Goal: Transaction & Acquisition: Book appointment/travel/reservation

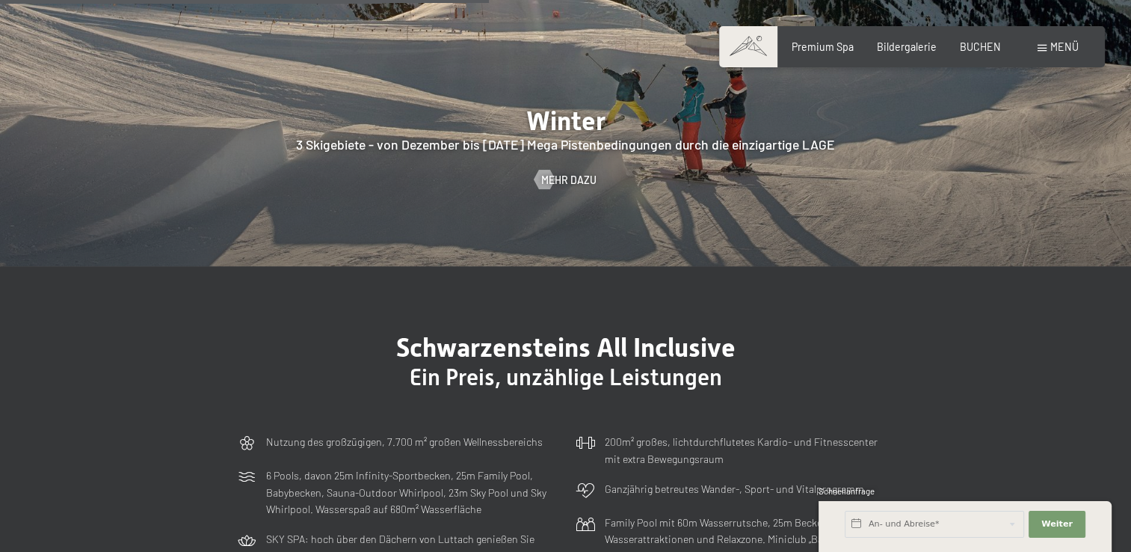
scroll to position [3440, 0]
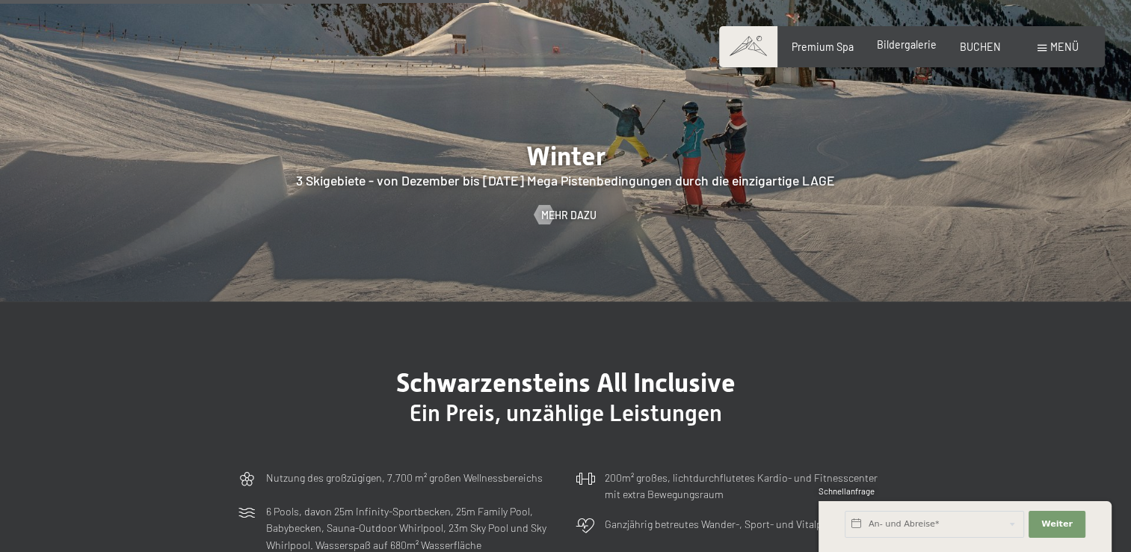
click at [906, 52] on div "Premium Spa Bildergalerie BUCHEN" at bounding box center [885, 47] width 279 height 15
click at [895, 43] on span "Bildergalerie" at bounding box center [907, 44] width 60 height 13
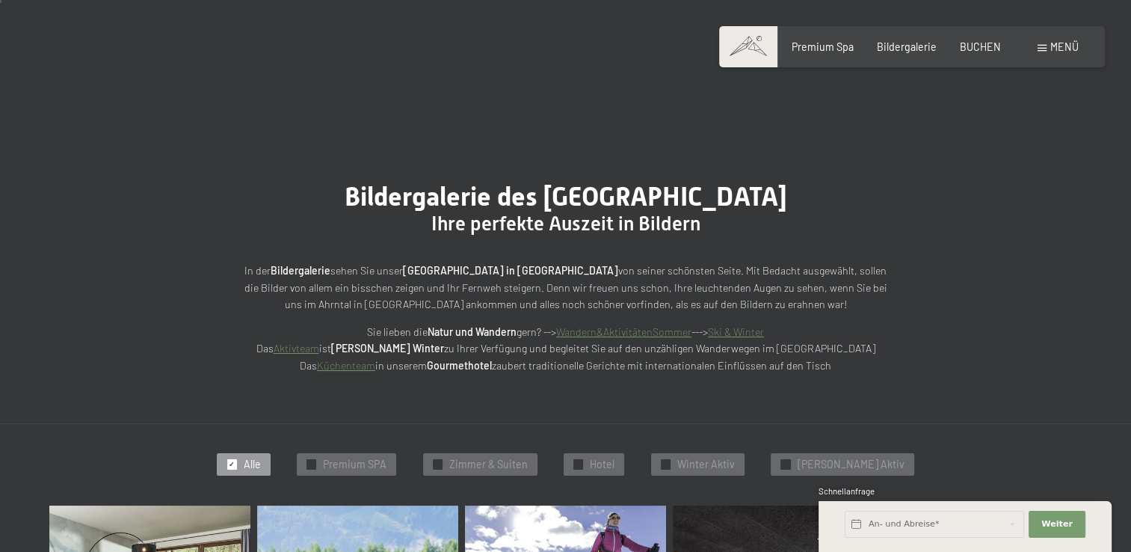
scroll to position [299, 0]
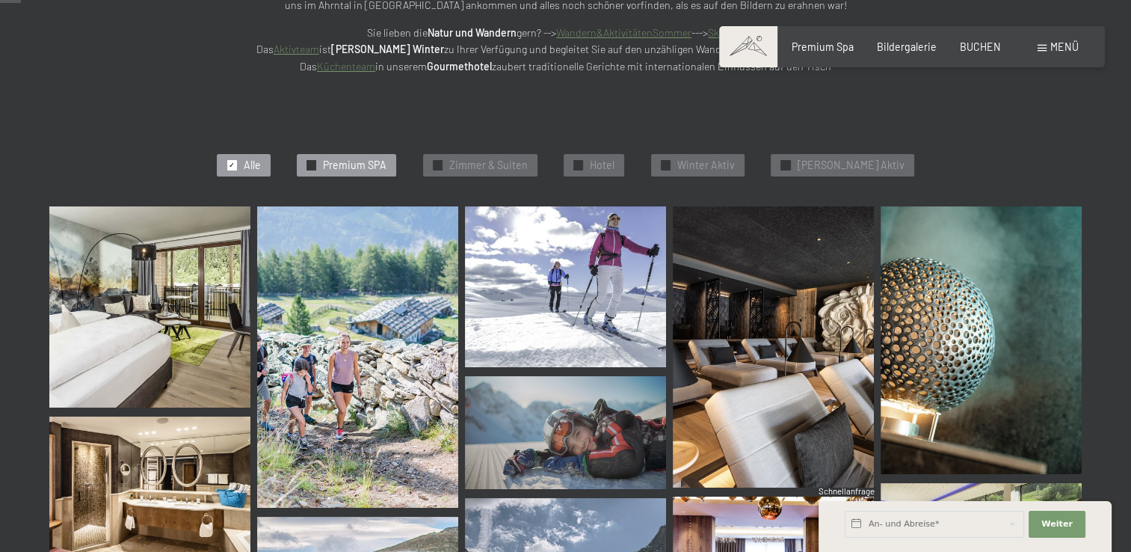
click at [368, 162] on span "Premium SPA" at bounding box center [355, 165] width 64 height 15
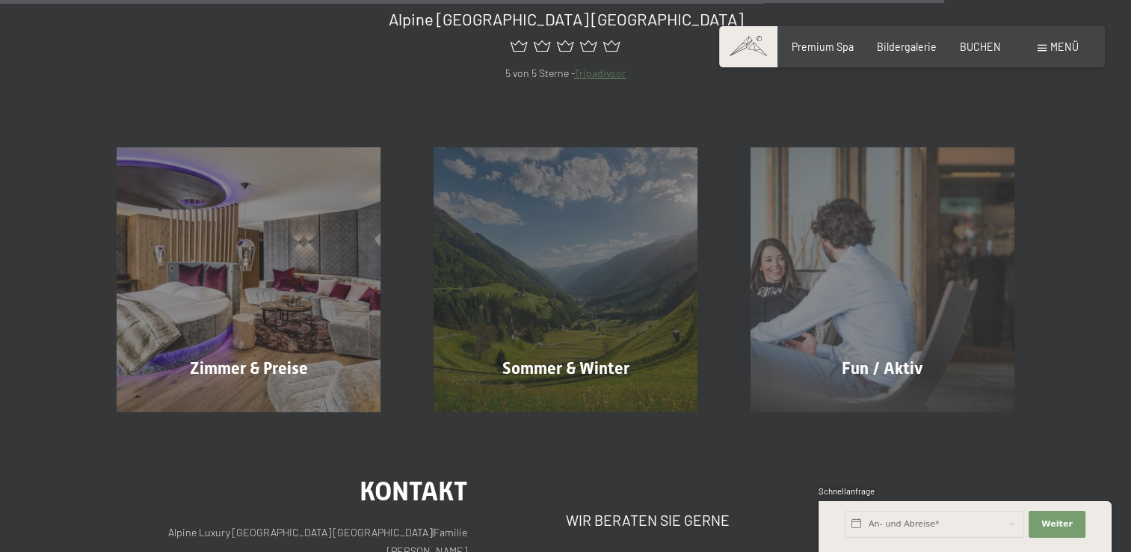
scroll to position [2263, 0]
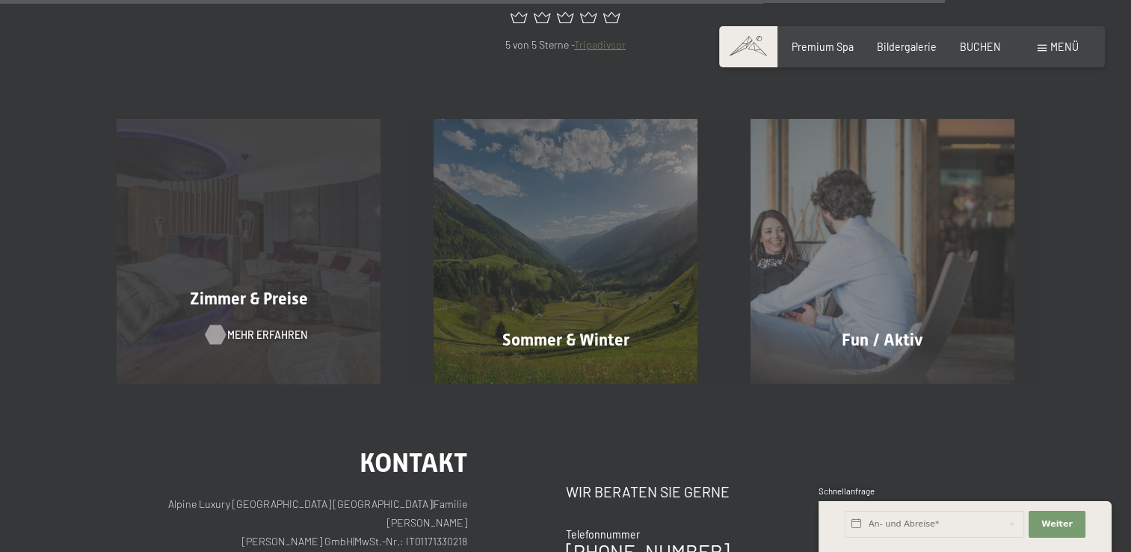
click at [267, 328] on span "Mehr erfahren" at bounding box center [267, 335] width 80 height 15
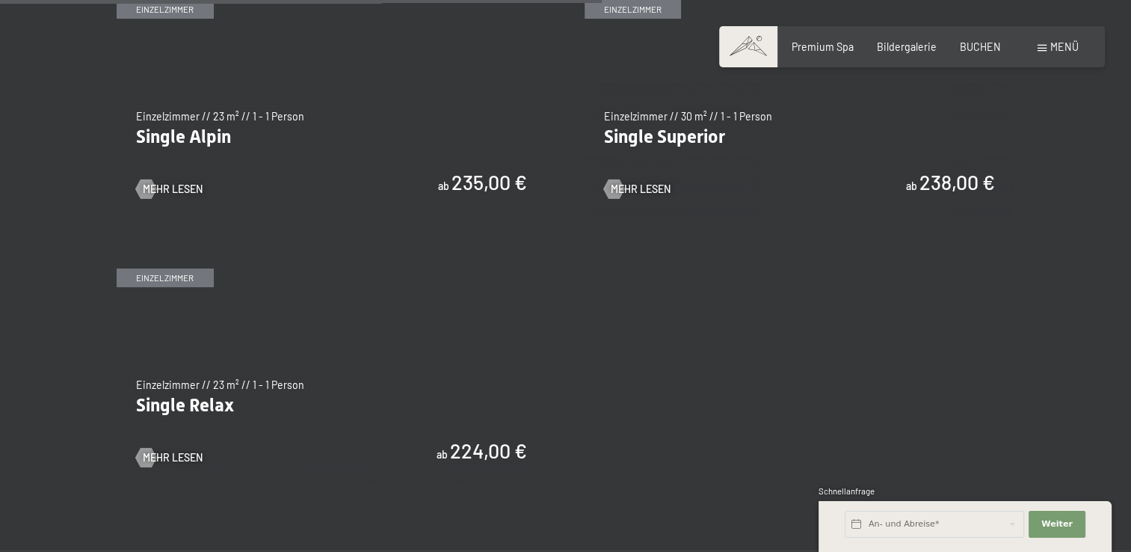
scroll to position [1944, 0]
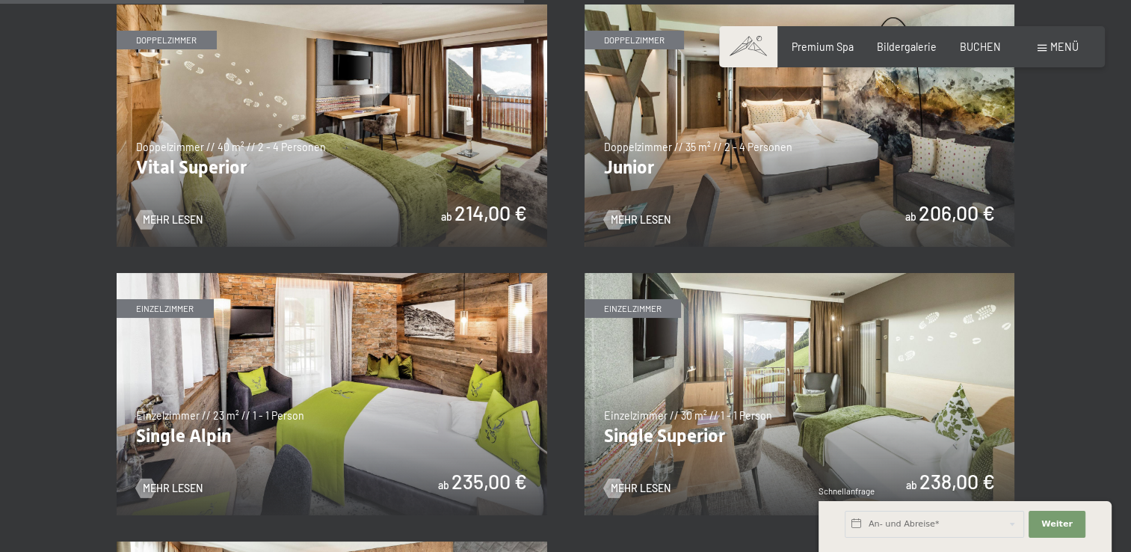
click at [425, 186] on img at bounding box center [332, 125] width 431 height 242
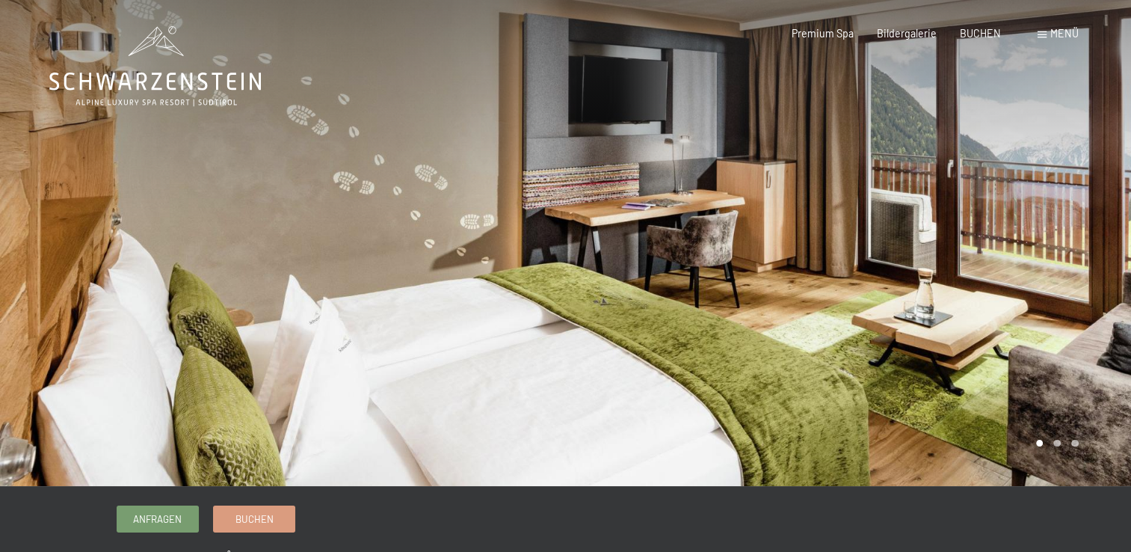
click at [470, 205] on div at bounding box center [283, 243] width 566 height 486
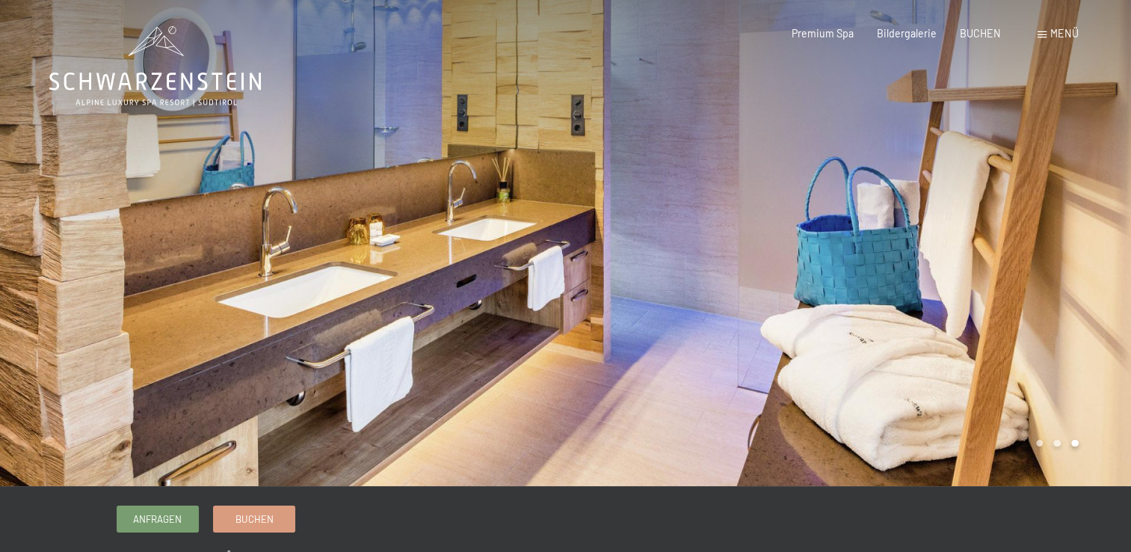
click at [461, 210] on div at bounding box center [283, 243] width 566 height 486
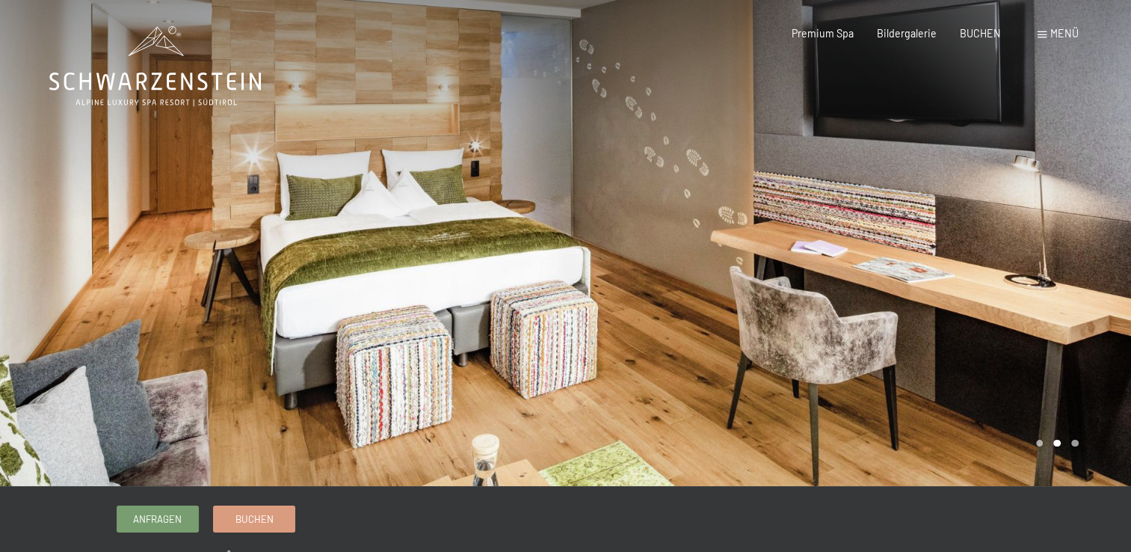
click at [461, 210] on div at bounding box center [283, 243] width 566 height 486
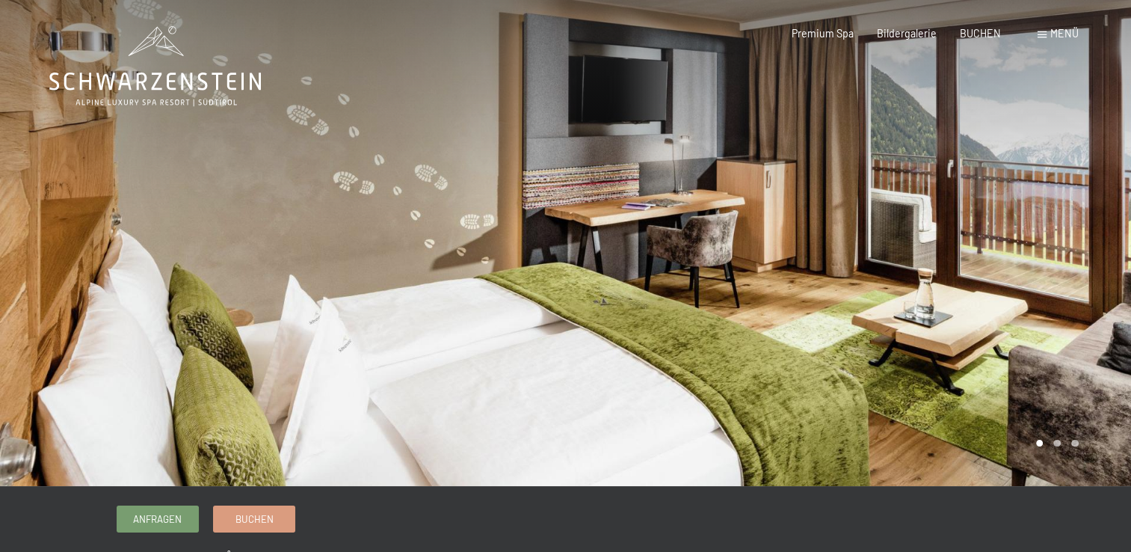
click at [461, 210] on div at bounding box center [283, 243] width 566 height 486
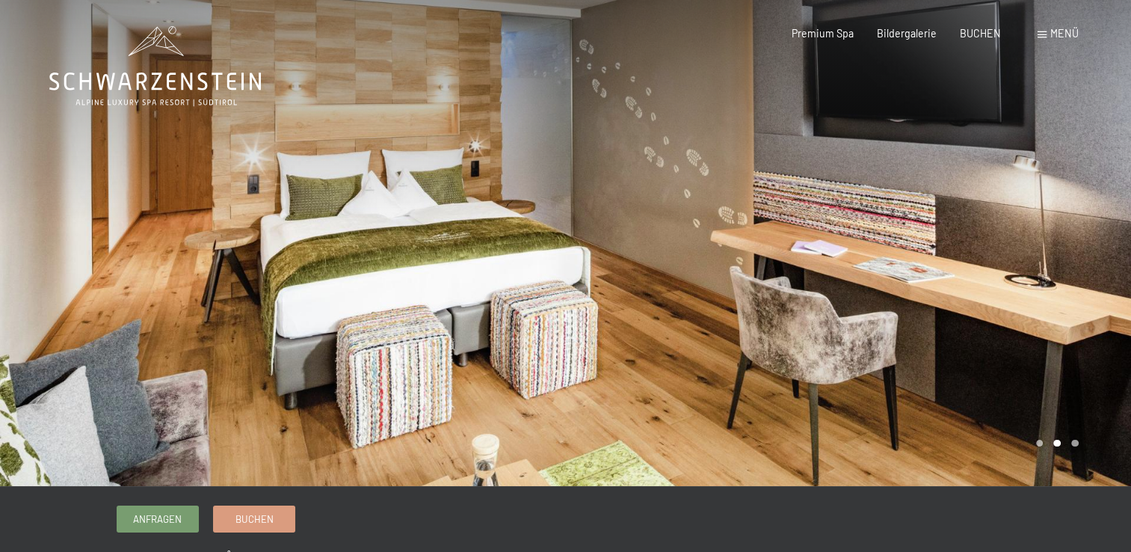
click at [461, 210] on div at bounding box center [283, 243] width 566 height 486
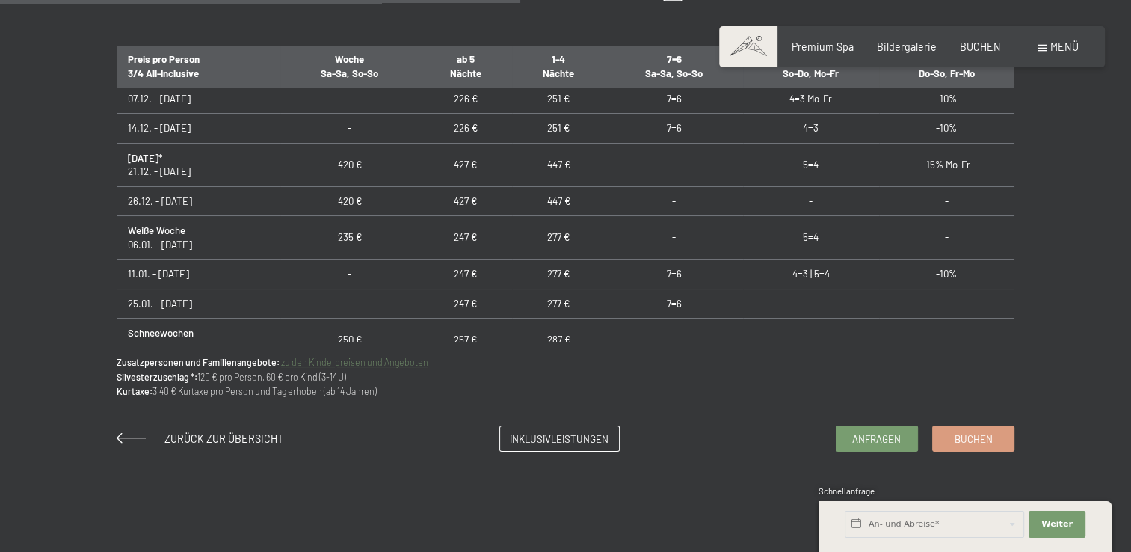
scroll to position [1122, 0]
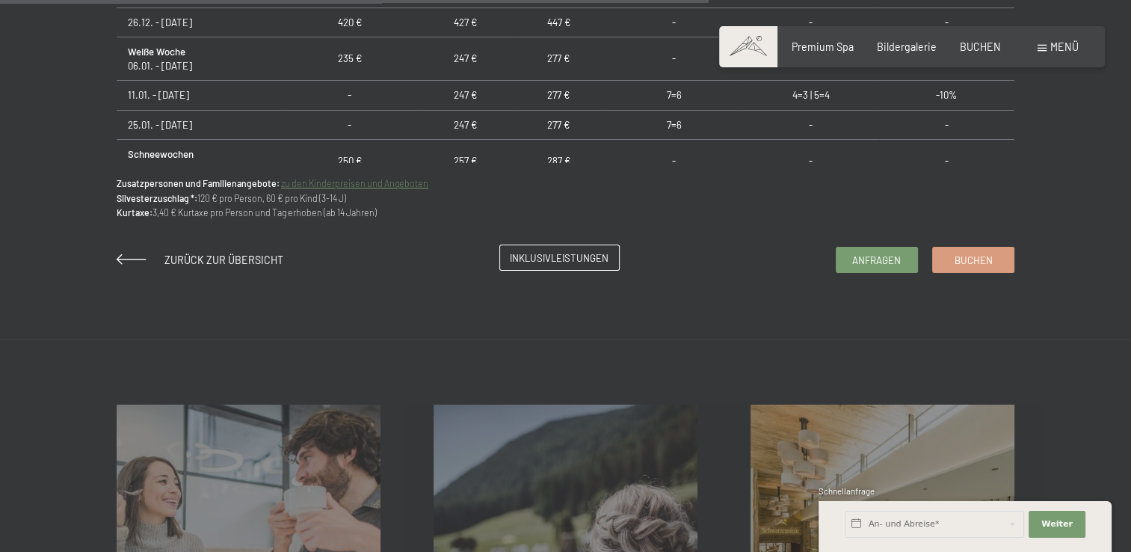
click at [539, 251] on span "Inklusivleistungen" at bounding box center [559, 257] width 99 height 13
click at [960, 268] on link "Buchen" at bounding box center [973, 257] width 81 height 25
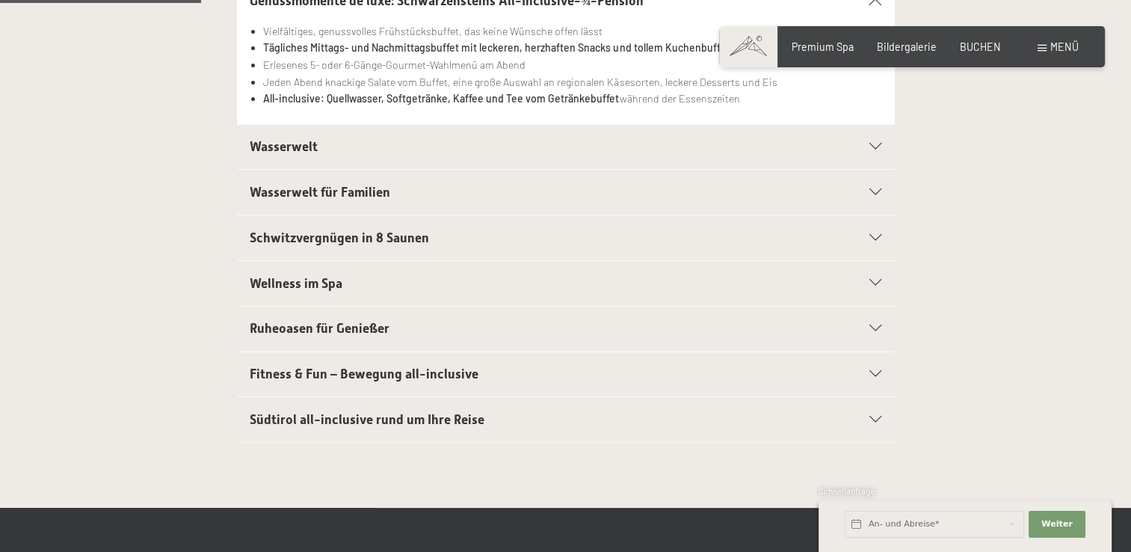
scroll to position [449, 0]
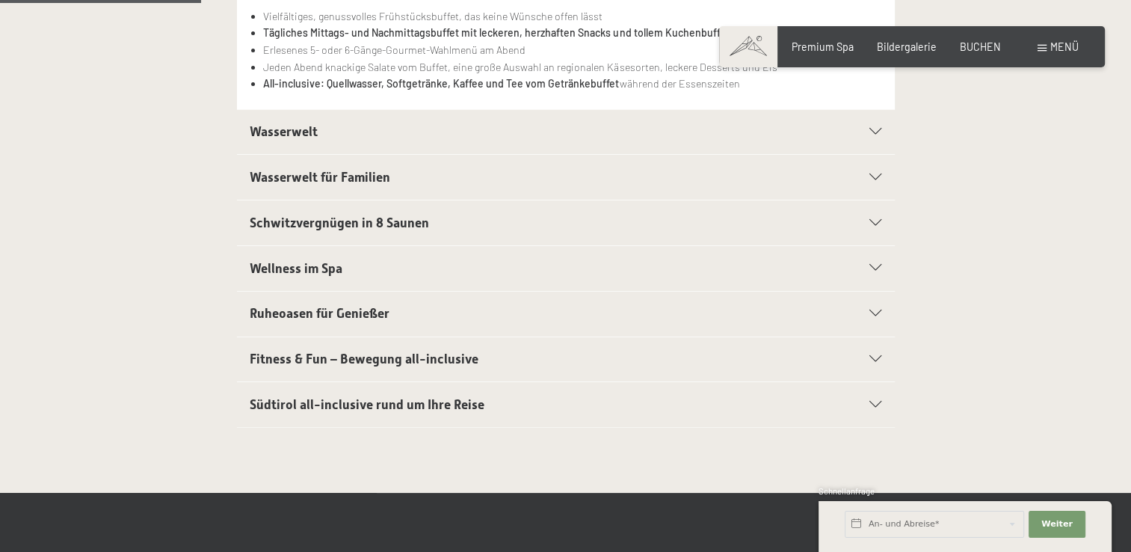
click at [861, 262] on div "Wellness im Spa" at bounding box center [566, 268] width 632 height 45
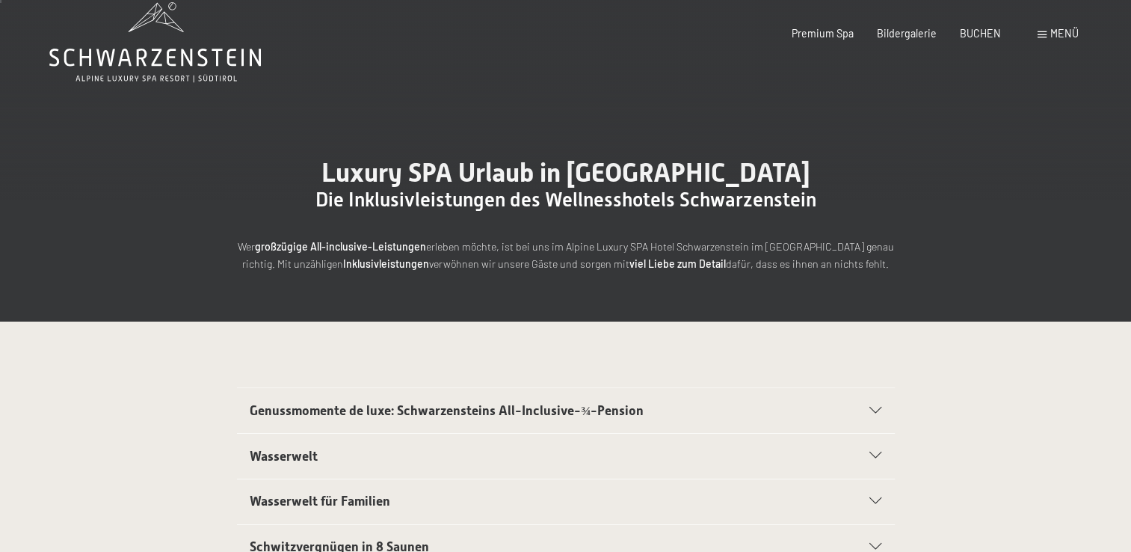
scroll to position [0, 0]
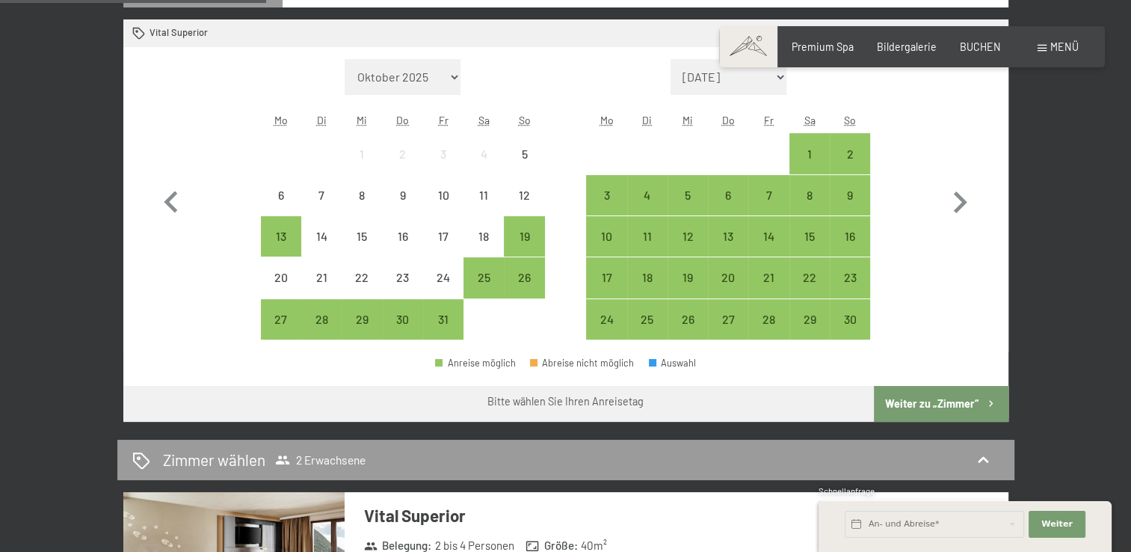
scroll to position [449, 0]
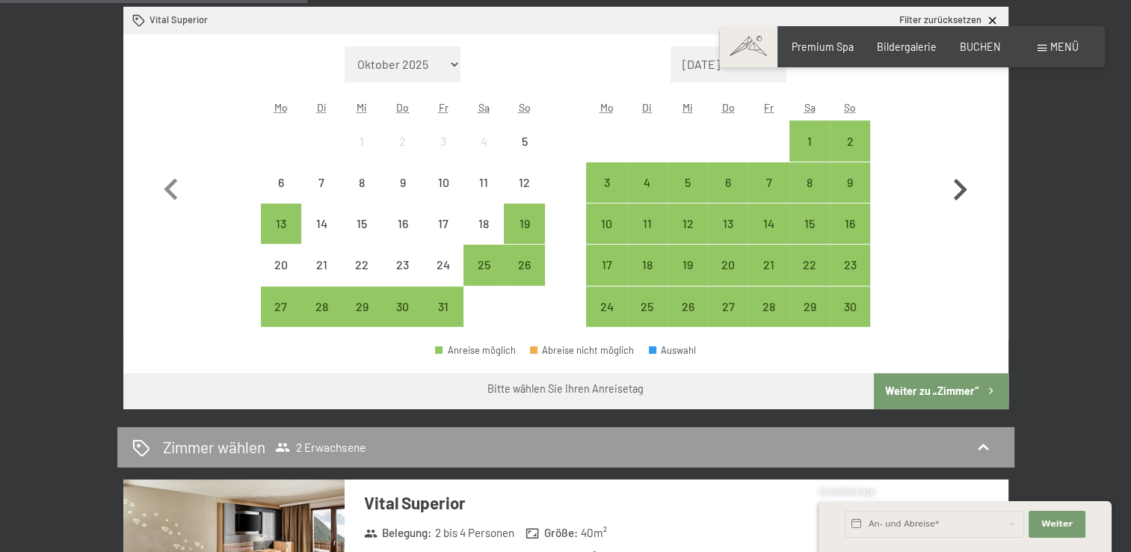
click at [954, 191] on icon "button" at bounding box center [959, 189] width 43 height 43
select select "[DATE]"
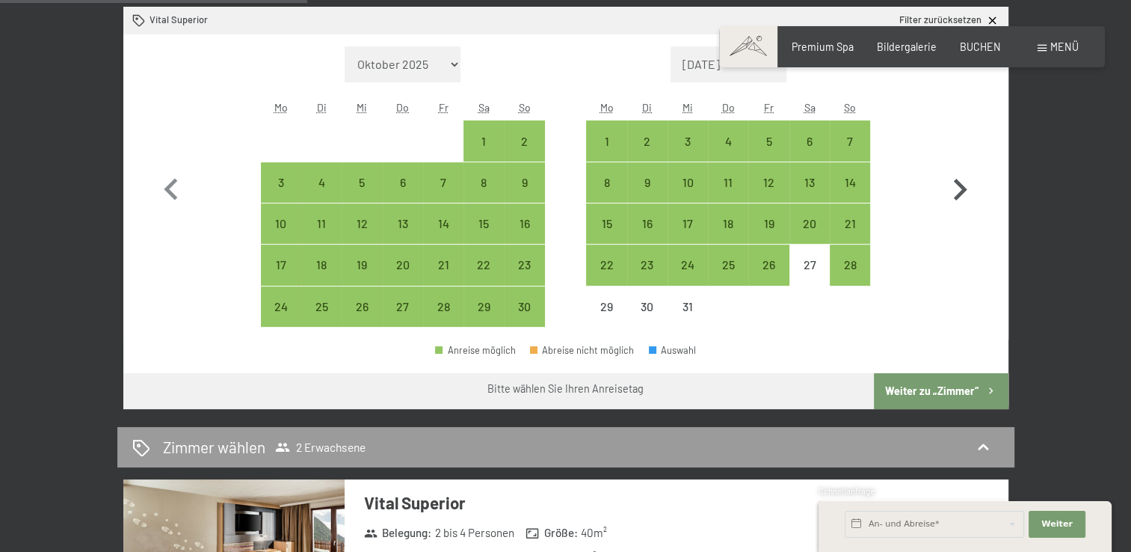
click at [954, 191] on icon "button" at bounding box center [959, 189] width 43 height 43
select select "[DATE]"
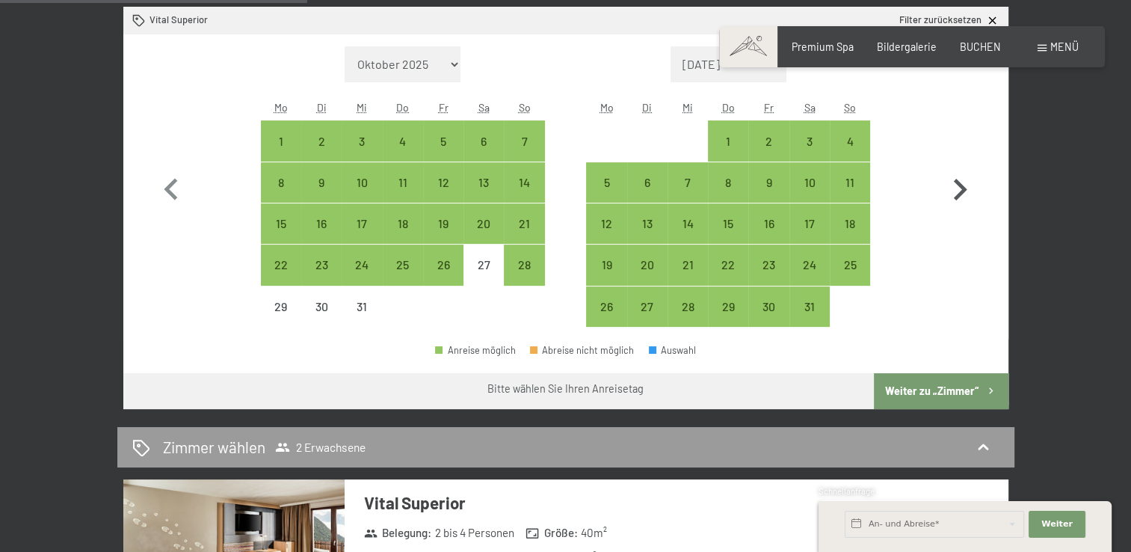
click at [940, 194] on icon "button" at bounding box center [959, 189] width 43 height 43
select select "[DATE]"
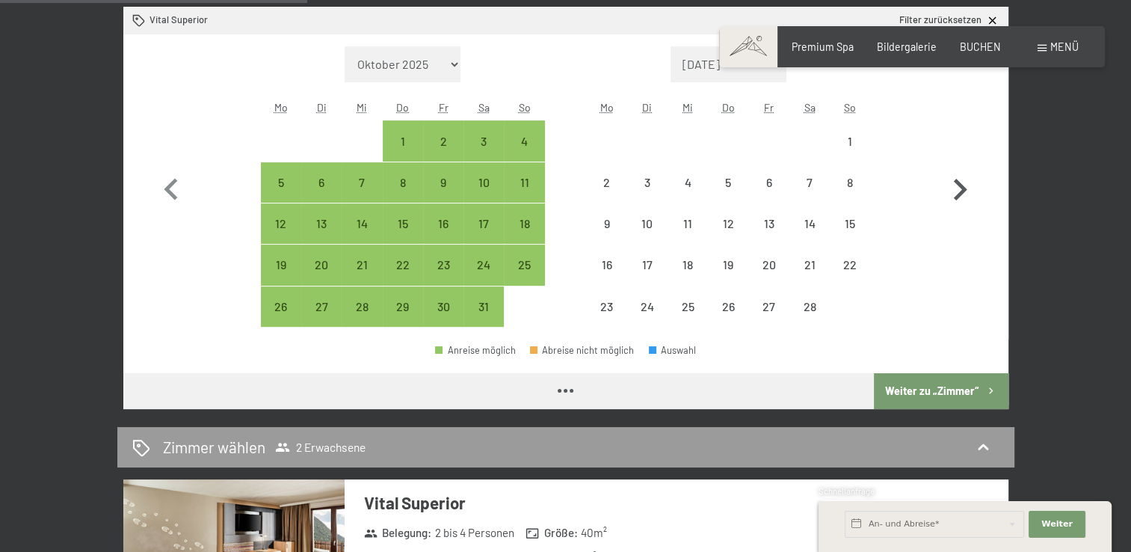
select select "[DATE]"
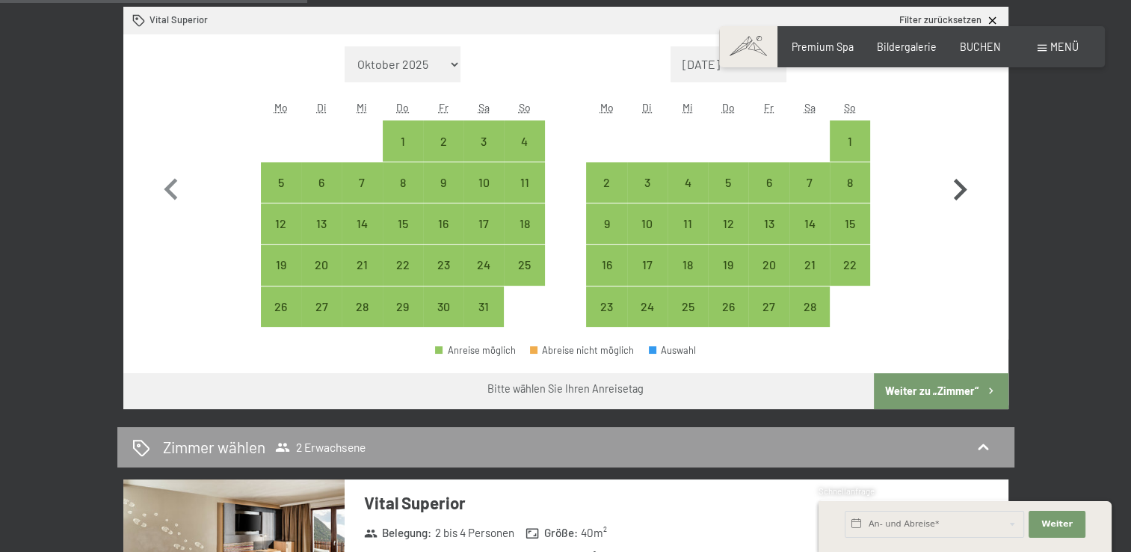
click at [940, 194] on icon "button" at bounding box center [959, 189] width 43 height 43
select select "[DATE]"
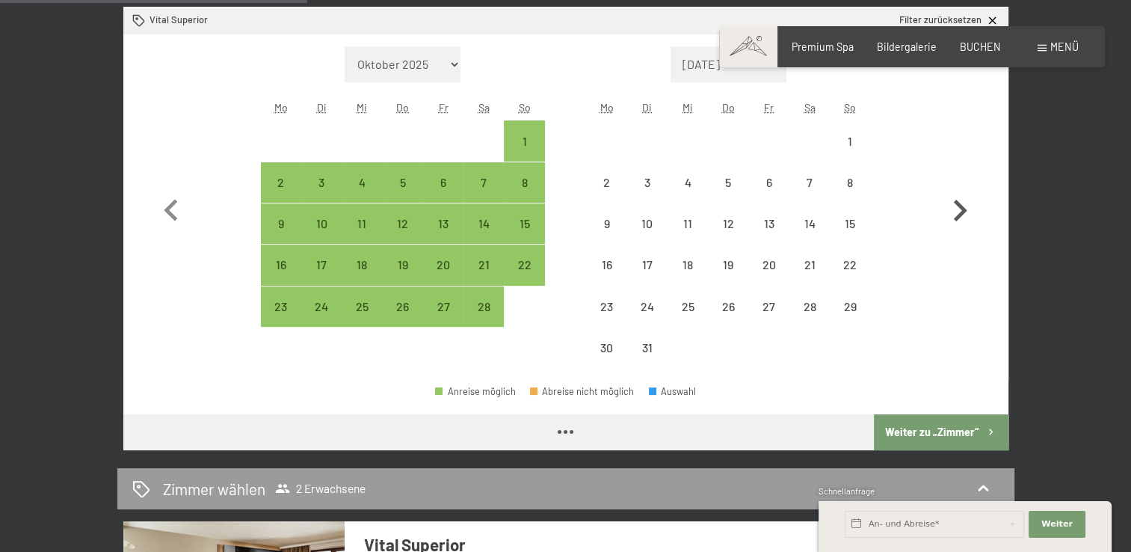
select select "[DATE]"
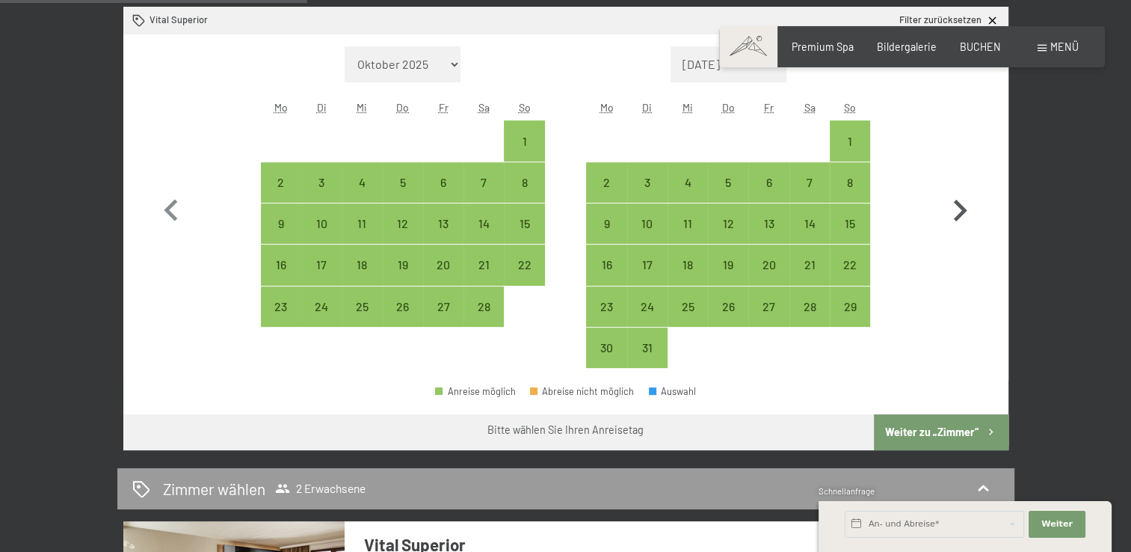
click at [940, 194] on icon "button" at bounding box center [959, 210] width 43 height 43
select select "[DATE]"
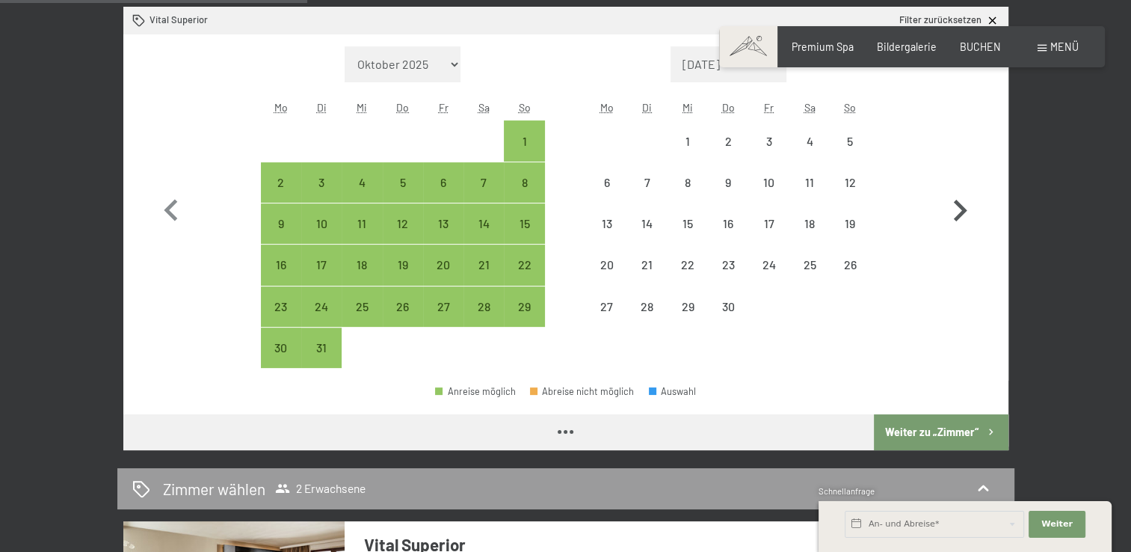
select select "[DATE]"
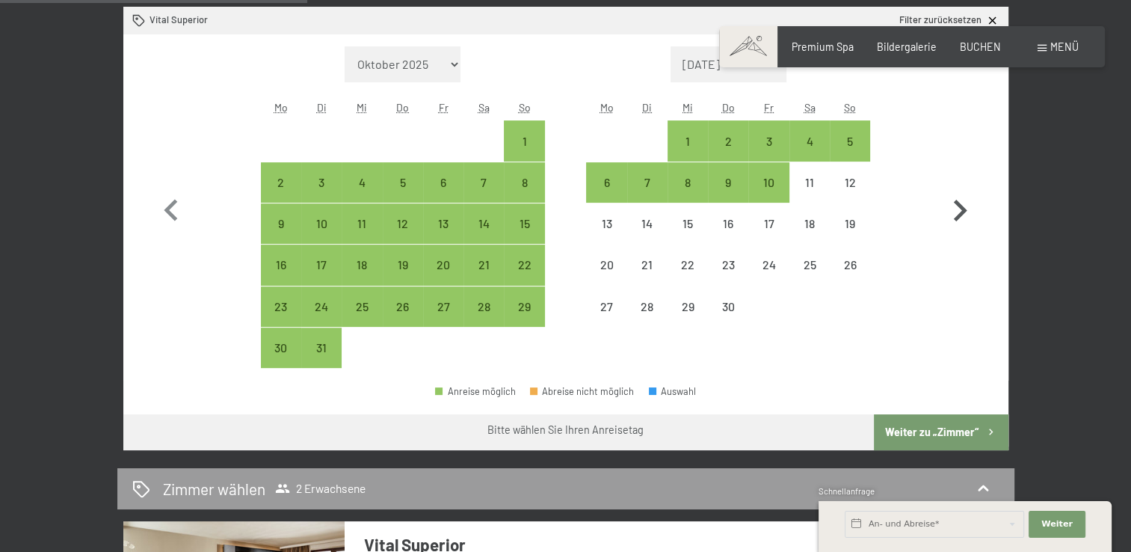
click at [940, 194] on icon "button" at bounding box center [959, 210] width 43 height 43
select select "[DATE]"
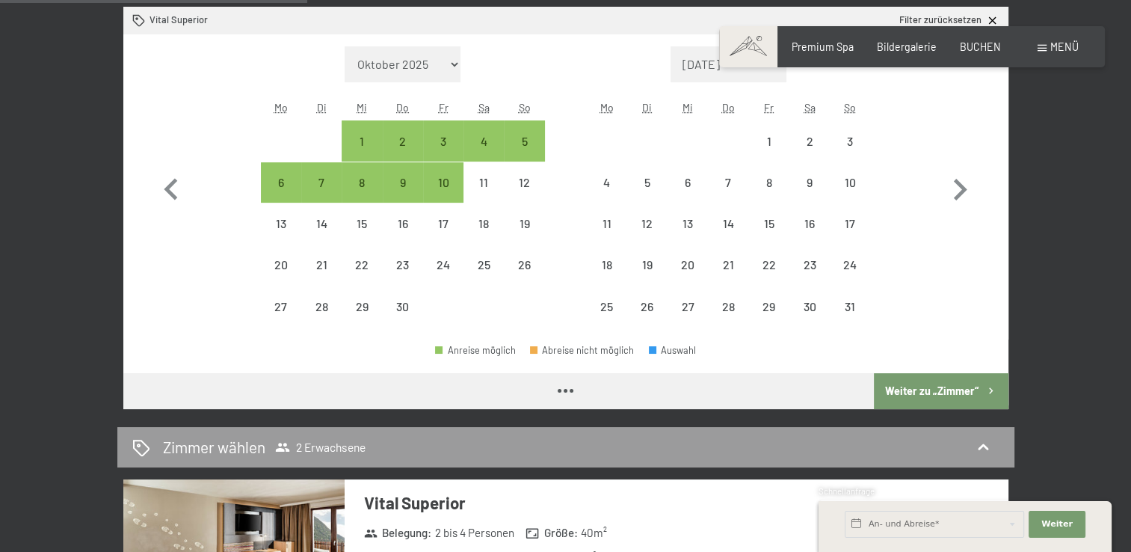
select select "[DATE]"
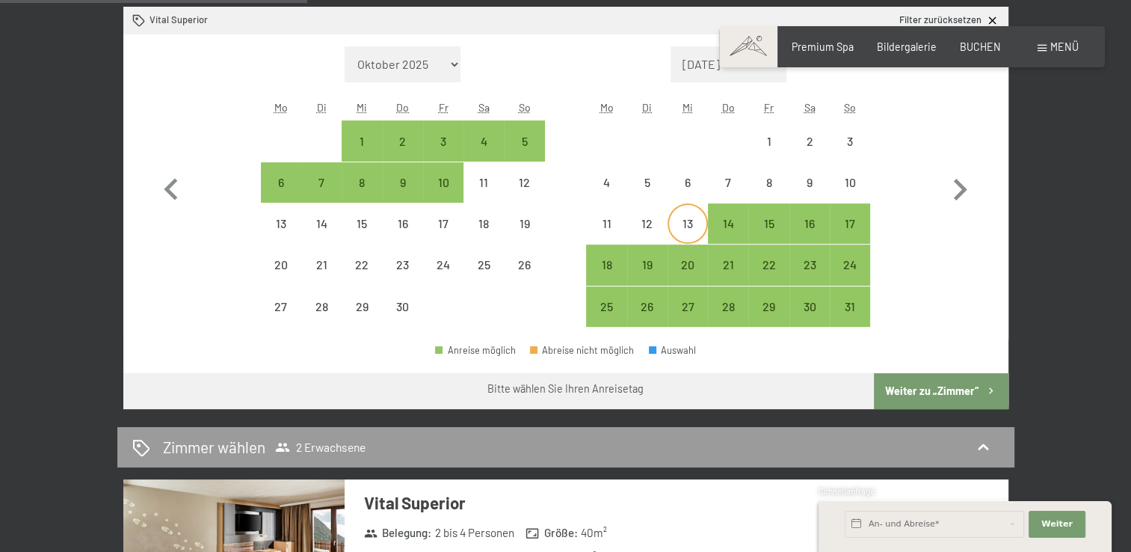
click at [682, 220] on div "13" at bounding box center [687, 236] width 37 height 37
select select "[DATE]"
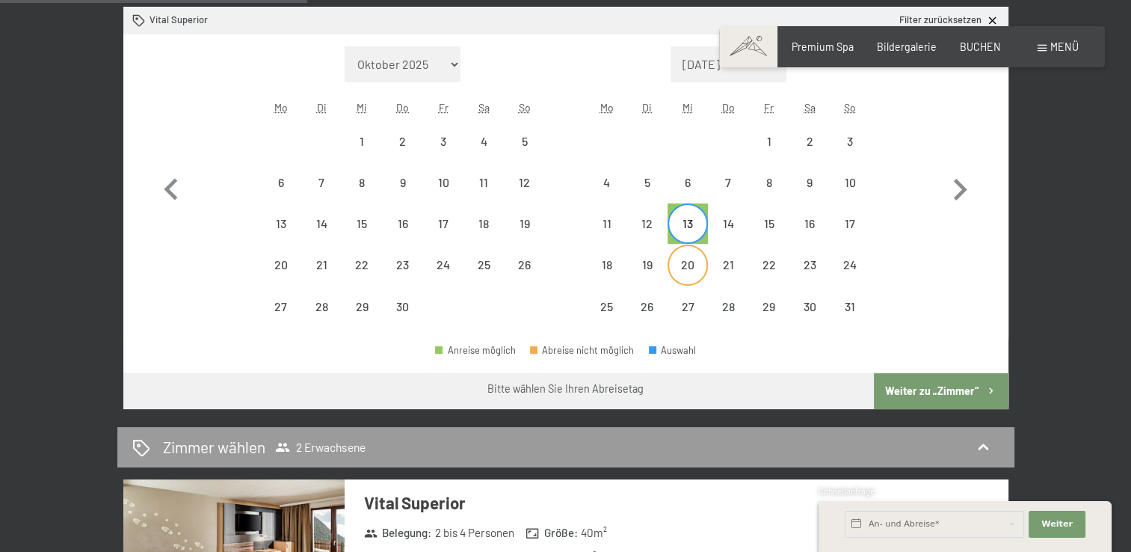
click at [693, 266] on div "20" at bounding box center [687, 277] width 37 height 37
select select "[DATE]"
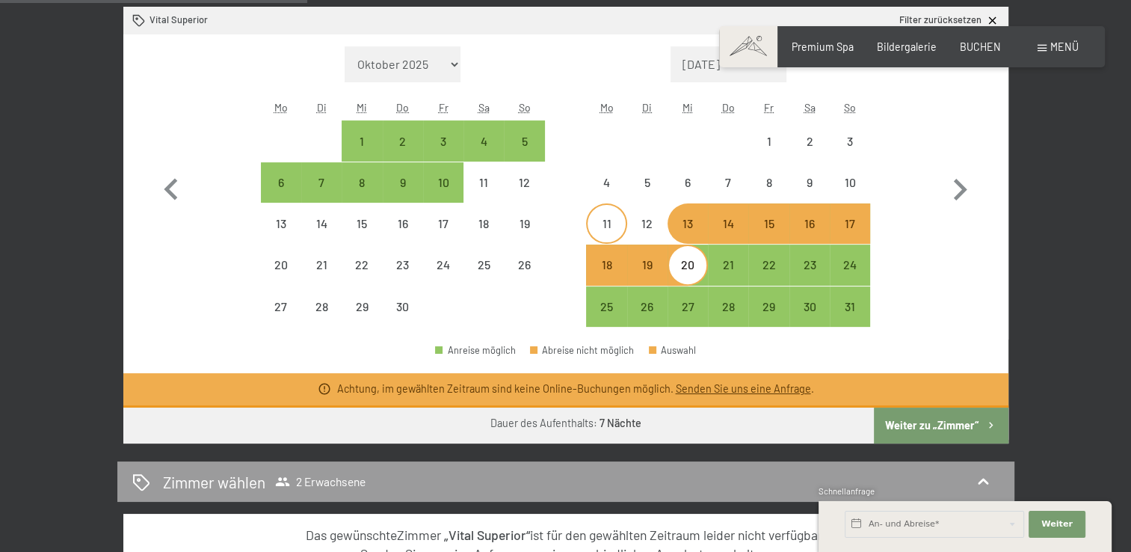
click at [613, 232] on div "11" at bounding box center [606, 236] width 37 height 37
select select "[DATE]"
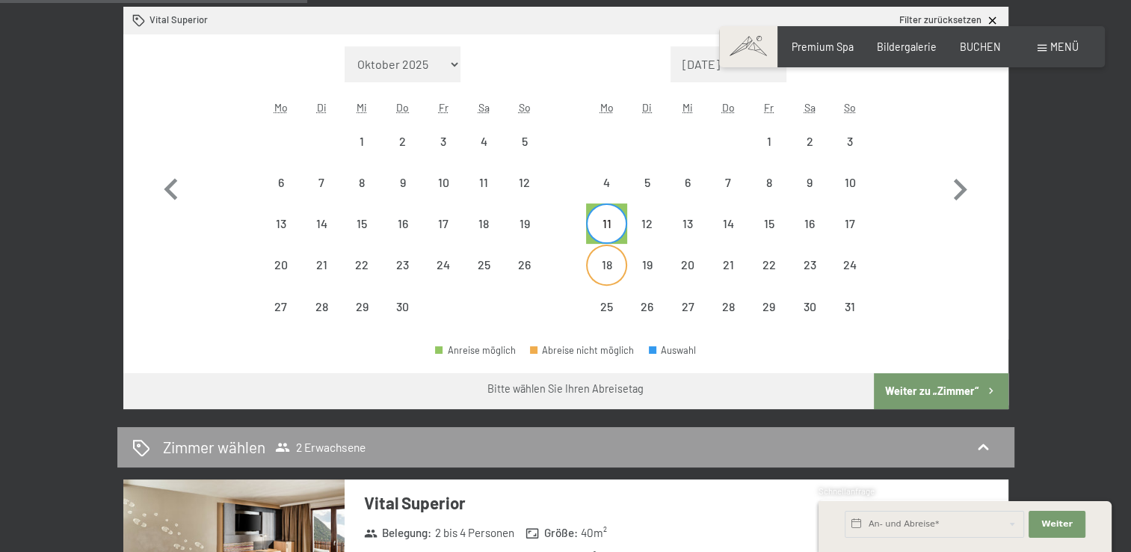
click at [612, 260] on div "18" at bounding box center [606, 277] width 37 height 37
select select "[DATE]"
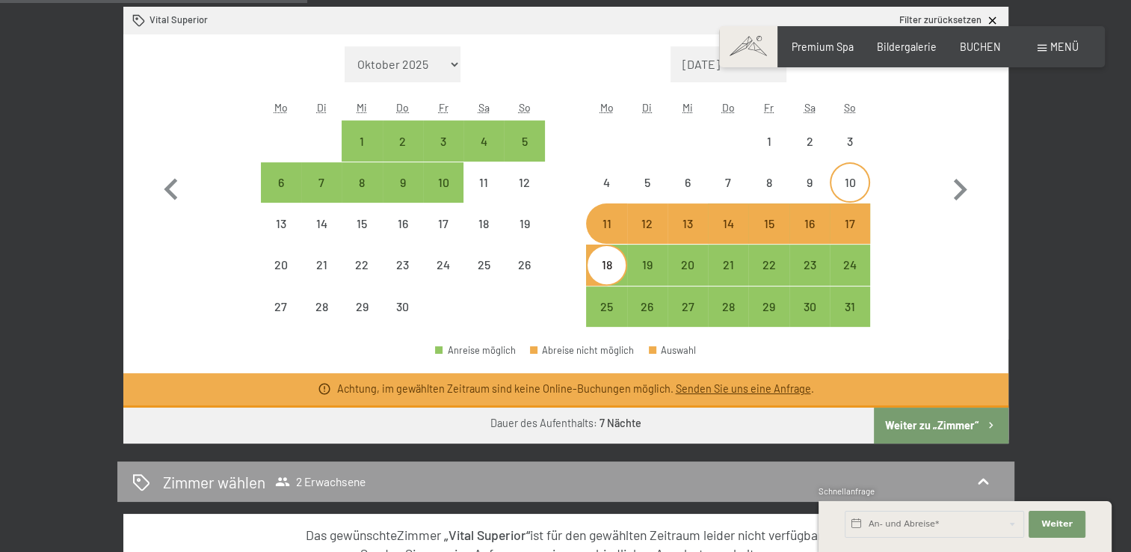
click at [856, 187] on div "10" at bounding box center [850, 194] width 37 height 37
select select "[DATE]"
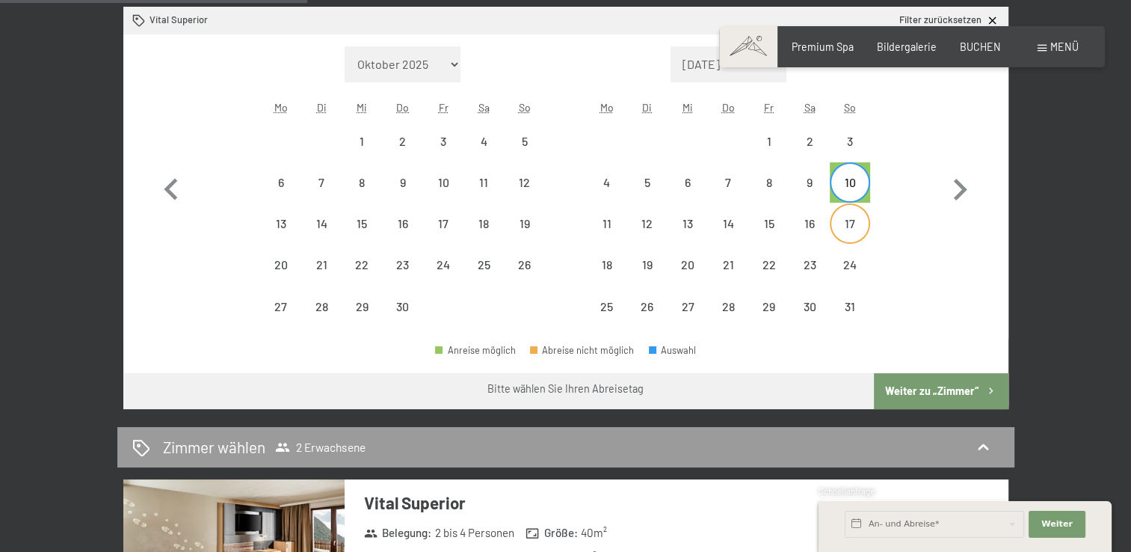
click at [851, 212] on div "17" at bounding box center [850, 223] width 37 height 37
select select "[DATE]"
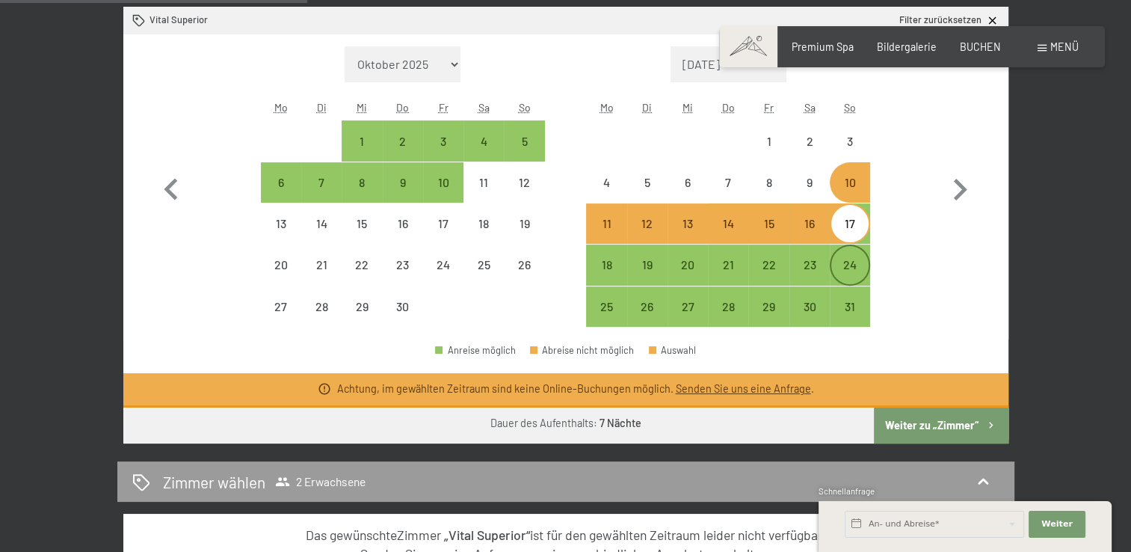
click at [846, 262] on div "24" at bounding box center [850, 277] width 37 height 37
select select "[DATE]"
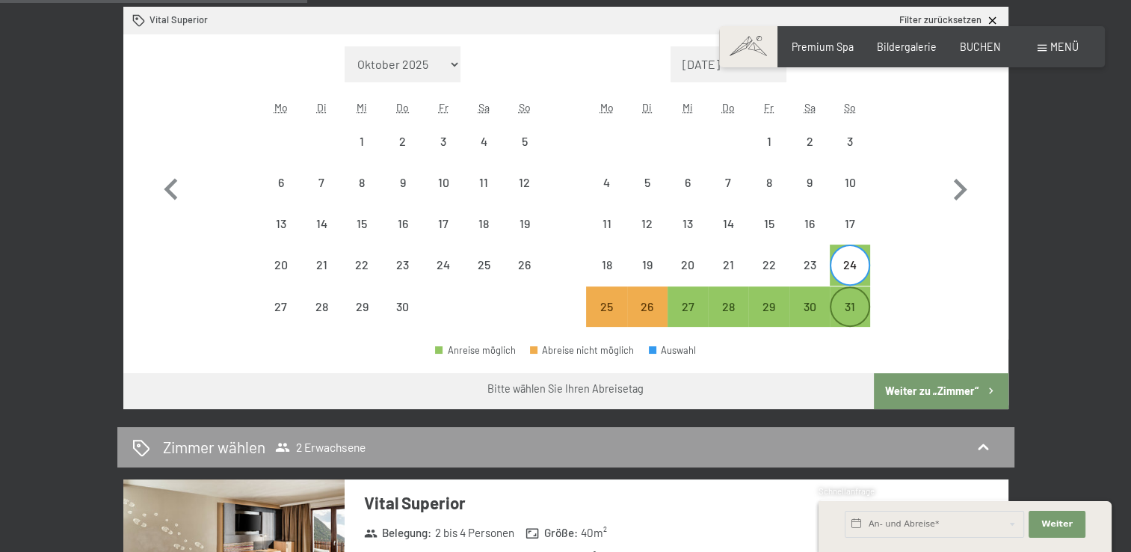
drag, startPoint x: 856, startPoint y: 310, endPoint x: 855, endPoint y: 302, distance: 7.6
click at [855, 307] on div "31" at bounding box center [850, 319] width 37 height 37
select select "[DATE]"
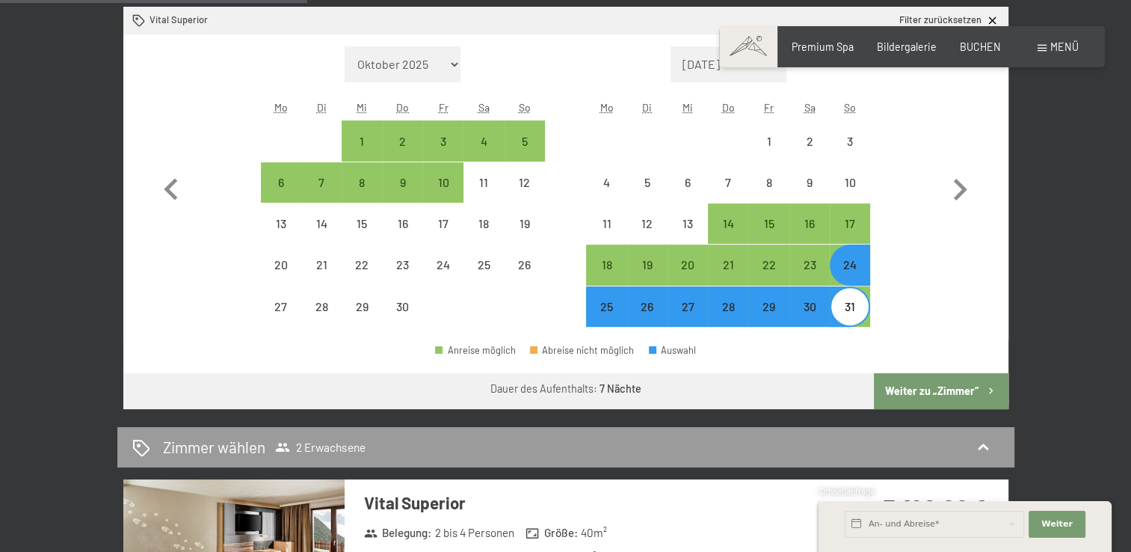
click at [931, 399] on button "Weiter zu „Zimmer“" at bounding box center [941, 391] width 134 height 36
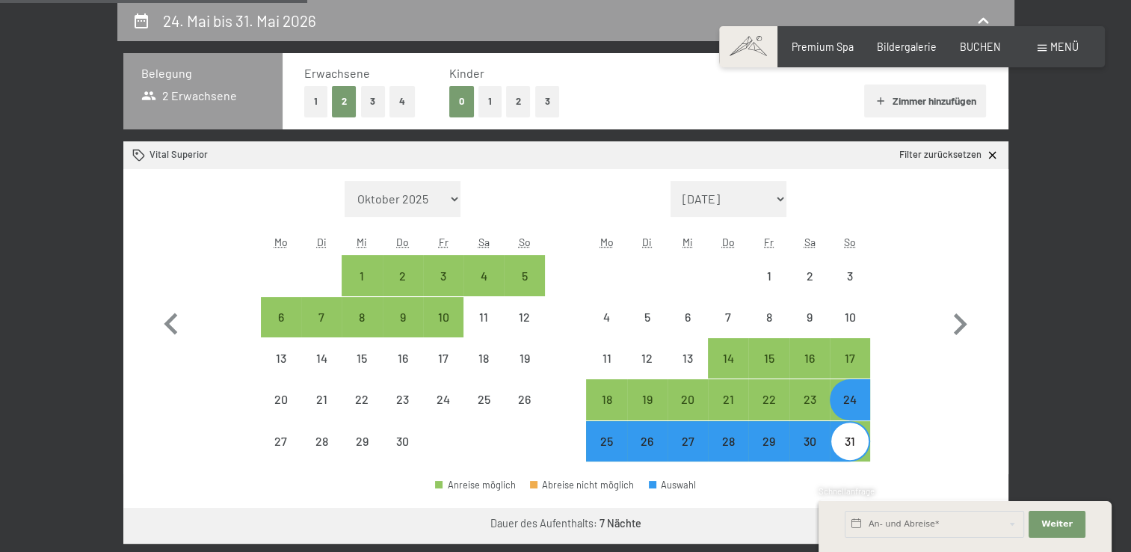
select select "[DATE]"
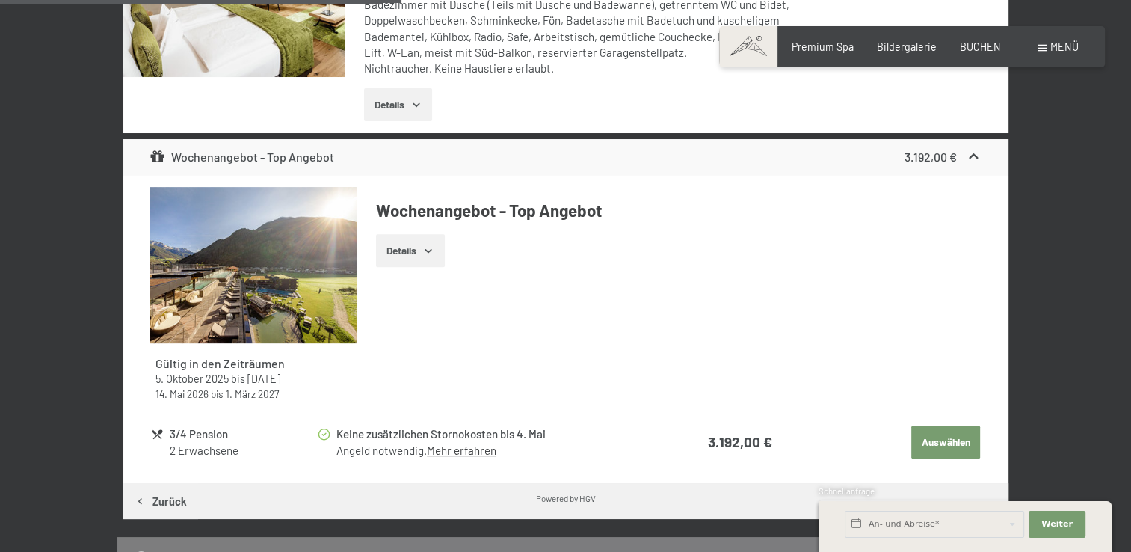
scroll to position [538, 0]
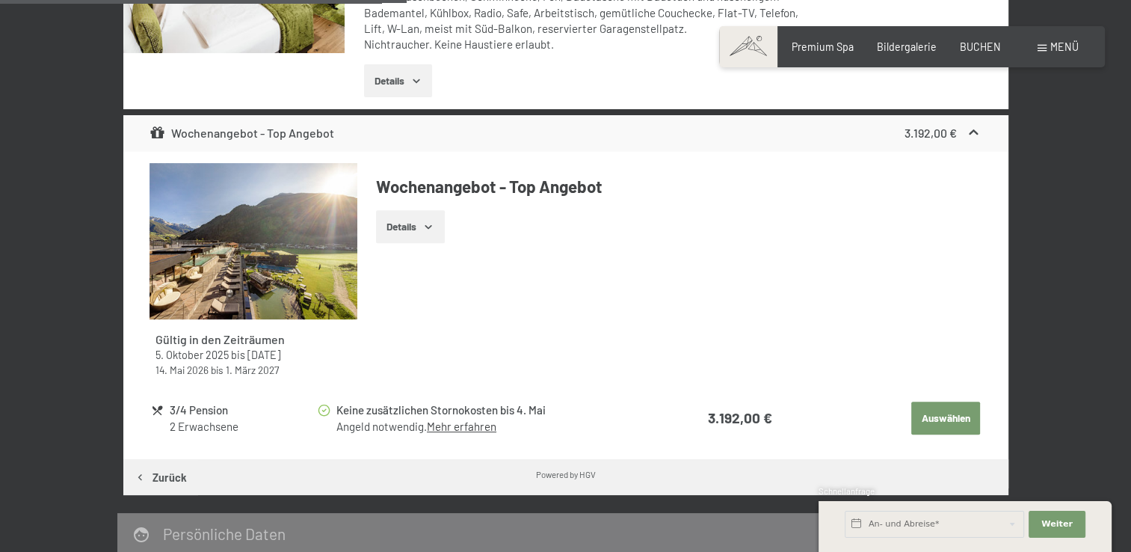
click at [432, 224] on icon "button" at bounding box center [428, 227] width 12 height 12
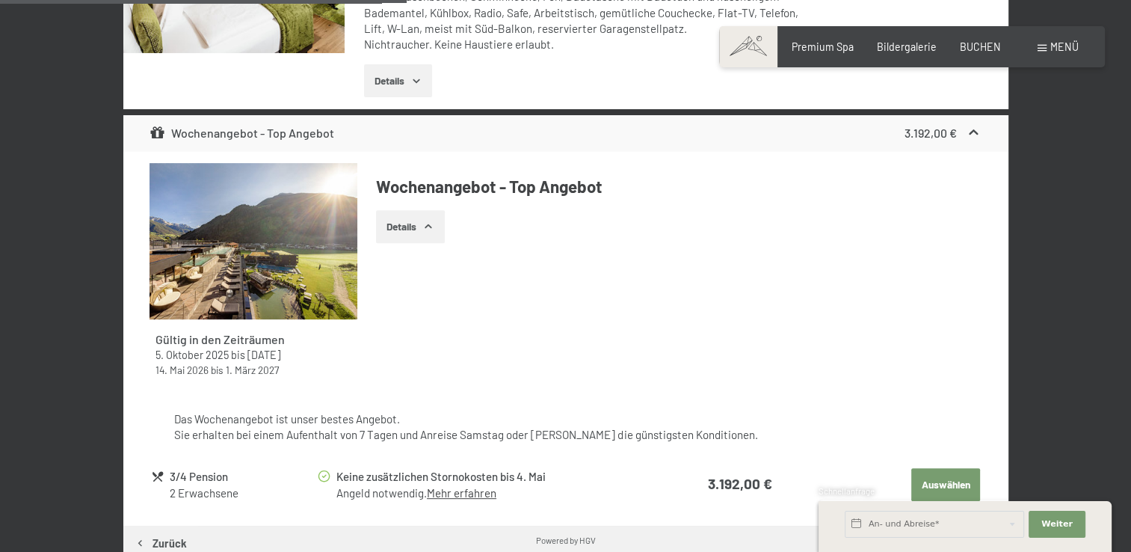
click at [432, 224] on icon "button" at bounding box center [428, 227] width 12 height 12
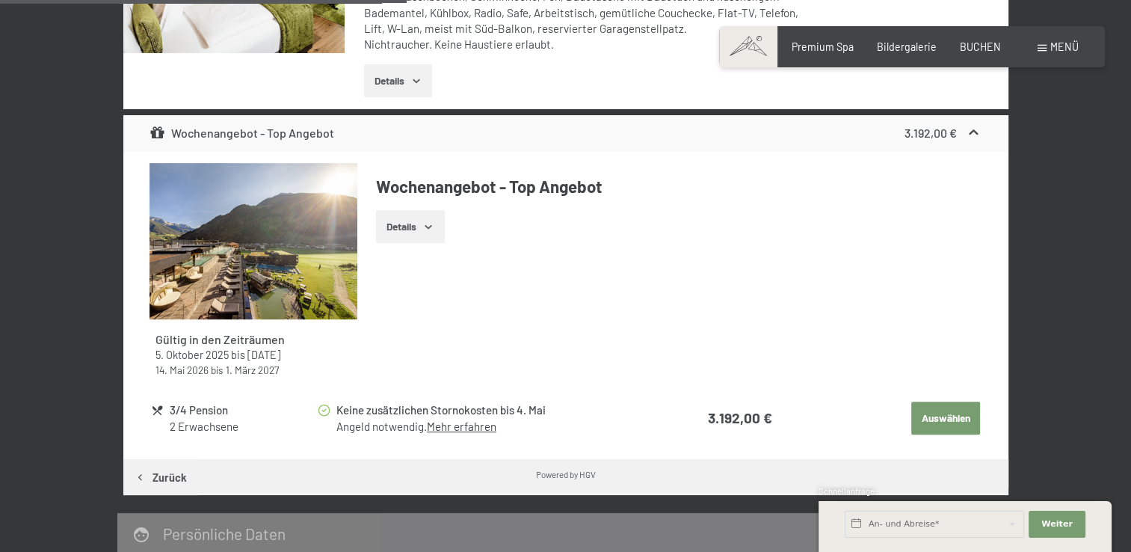
click at [432, 224] on icon "button" at bounding box center [428, 227] width 12 height 12
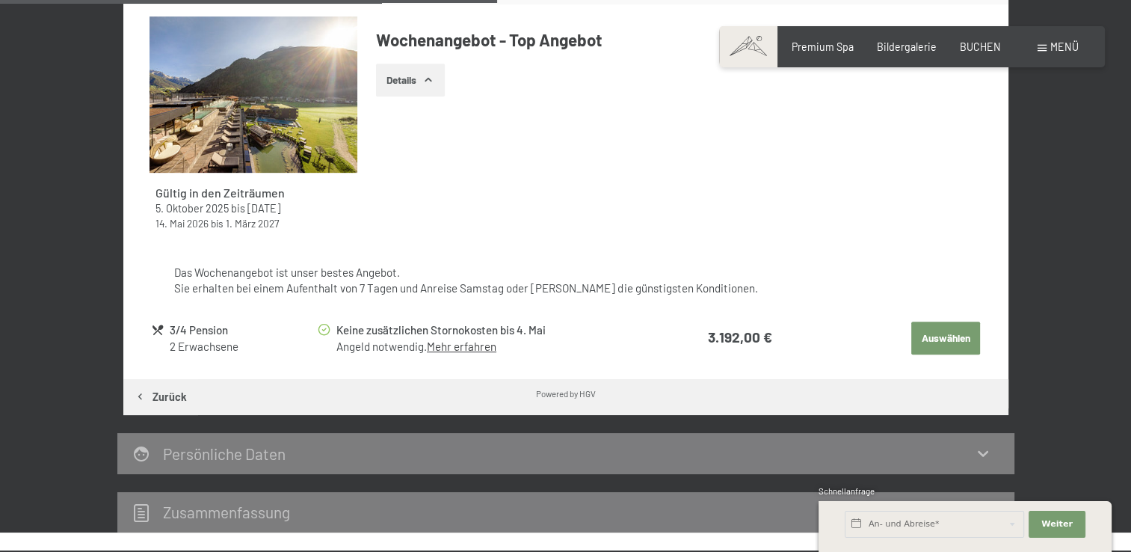
scroll to position [688, 0]
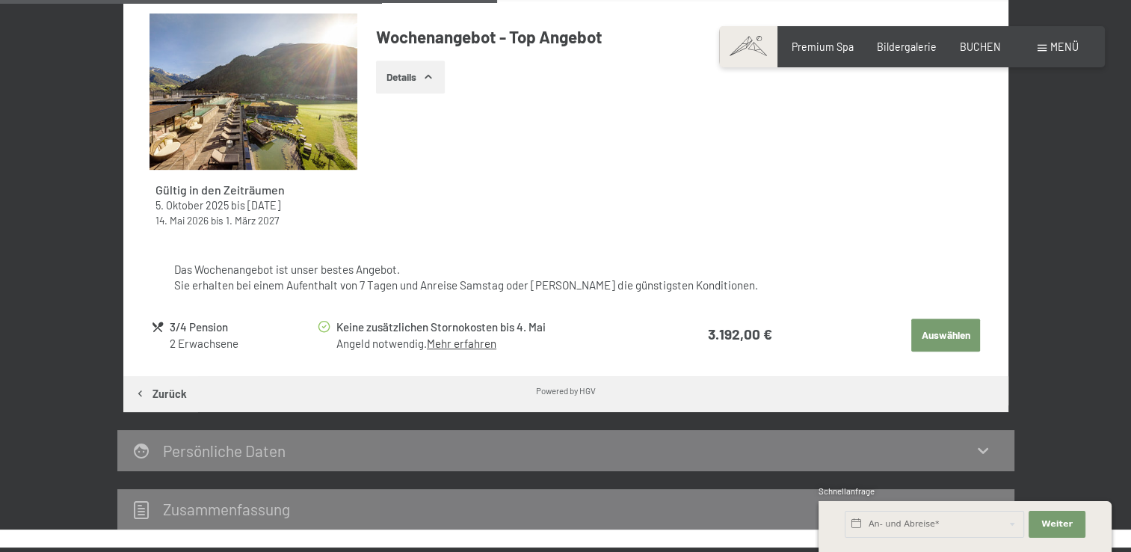
click at [941, 332] on button "Auswählen" at bounding box center [946, 335] width 69 height 33
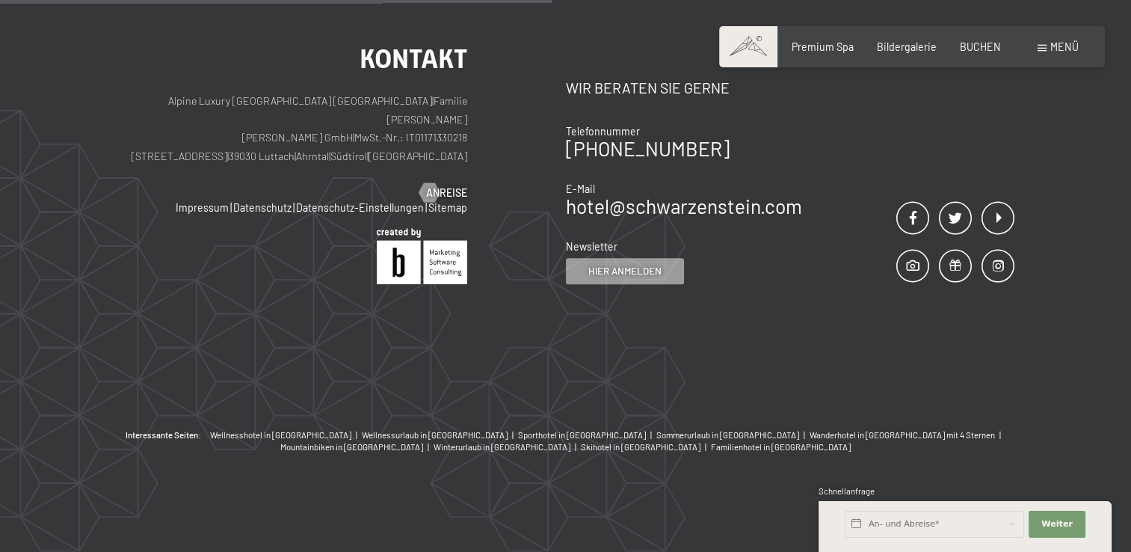
scroll to position [314, 0]
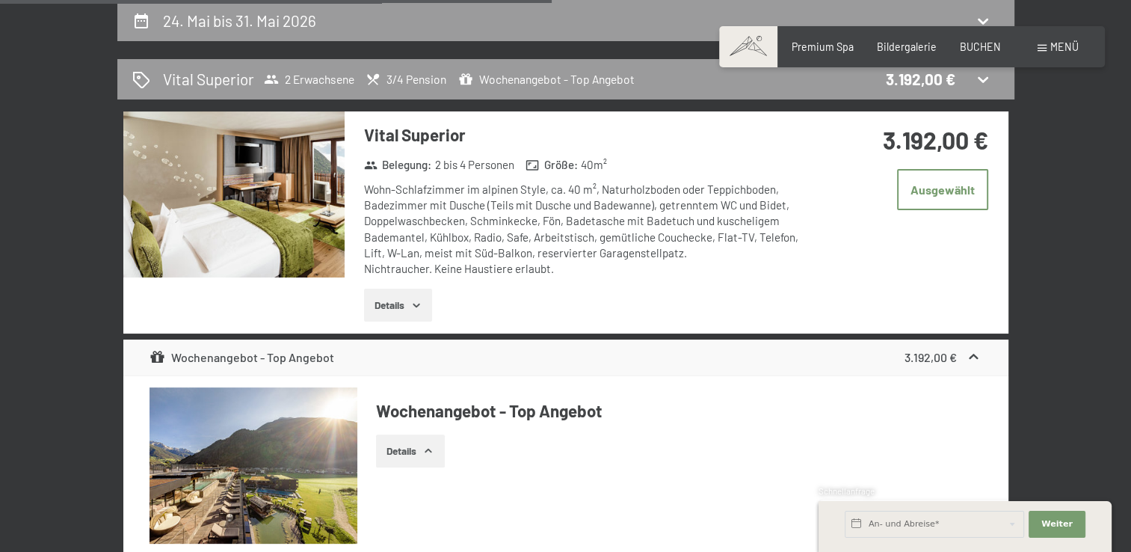
click at [418, 301] on icon "button" at bounding box center [417, 305] width 12 height 12
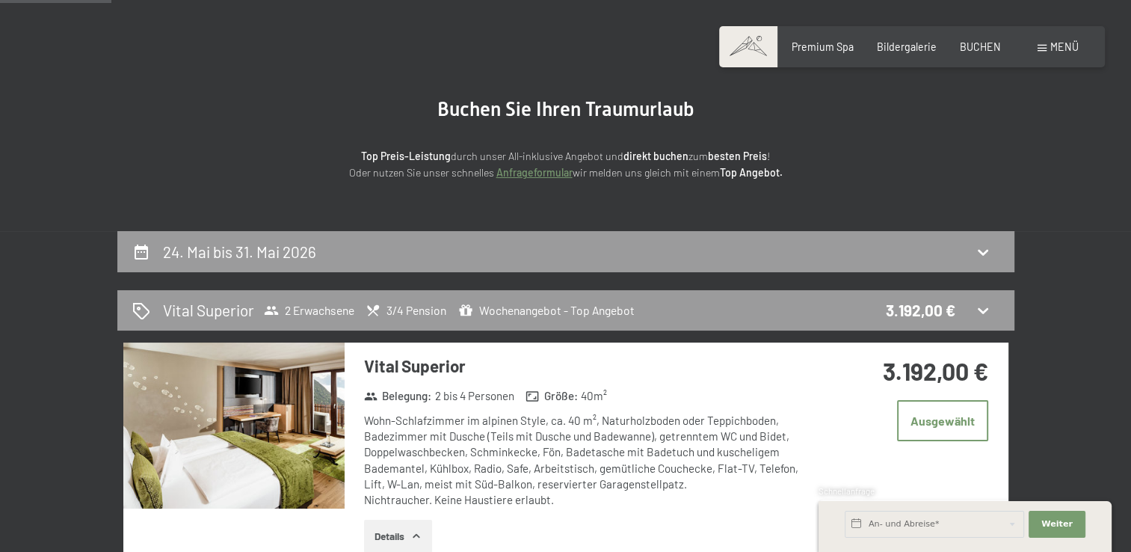
scroll to position [0, 0]
